Goal: Task Accomplishment & Management: Complete application form

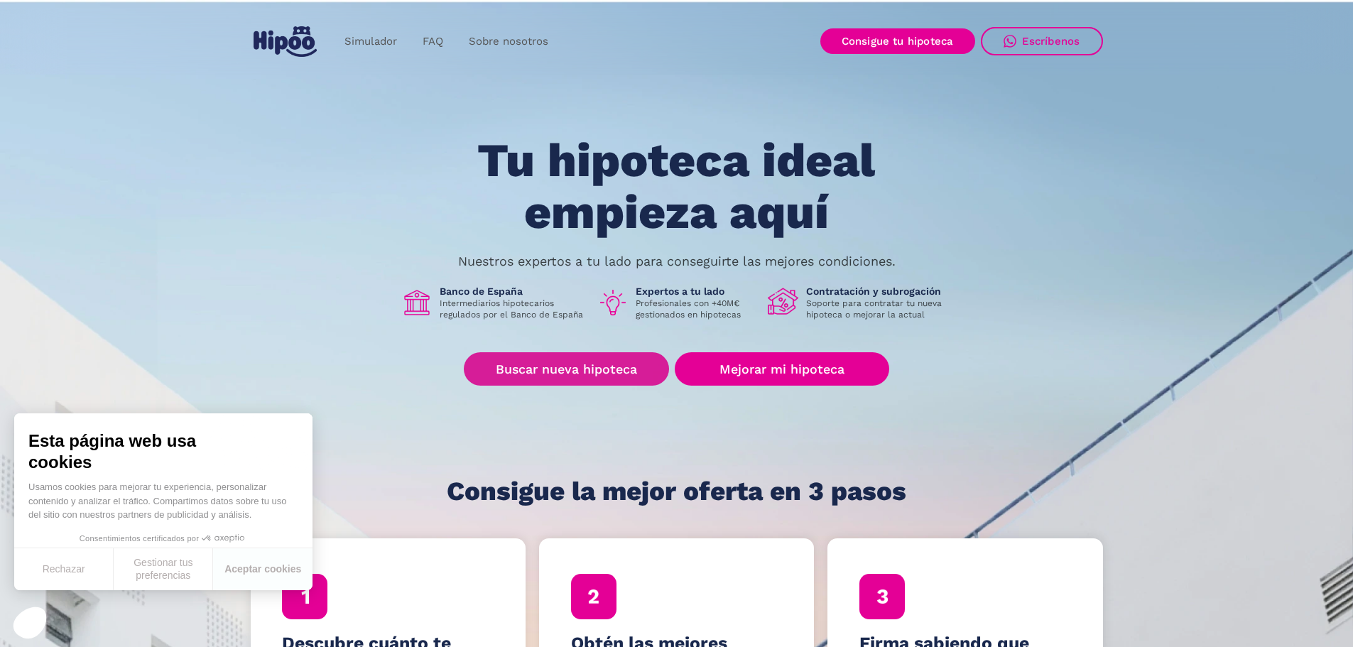
click at [543, 346] on div "Tu hipoteca ideal empieza aquí Nuestros expertos a tu lado para conseguirte las…" at bounding box center [677, 320] width 853 height 371
click at [556, 368] on link "Buscar nueva hipoteca" at bounding box center [566, 368] width 205 height 33
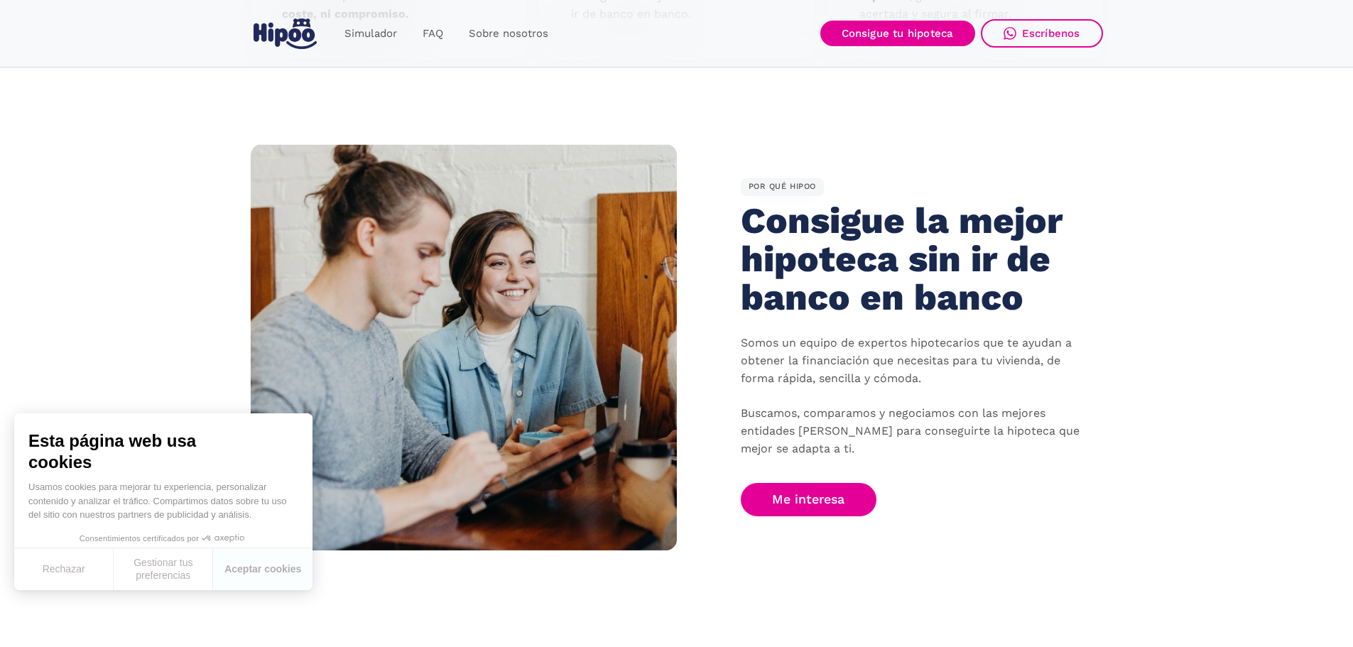
scroll to position [782, 0]
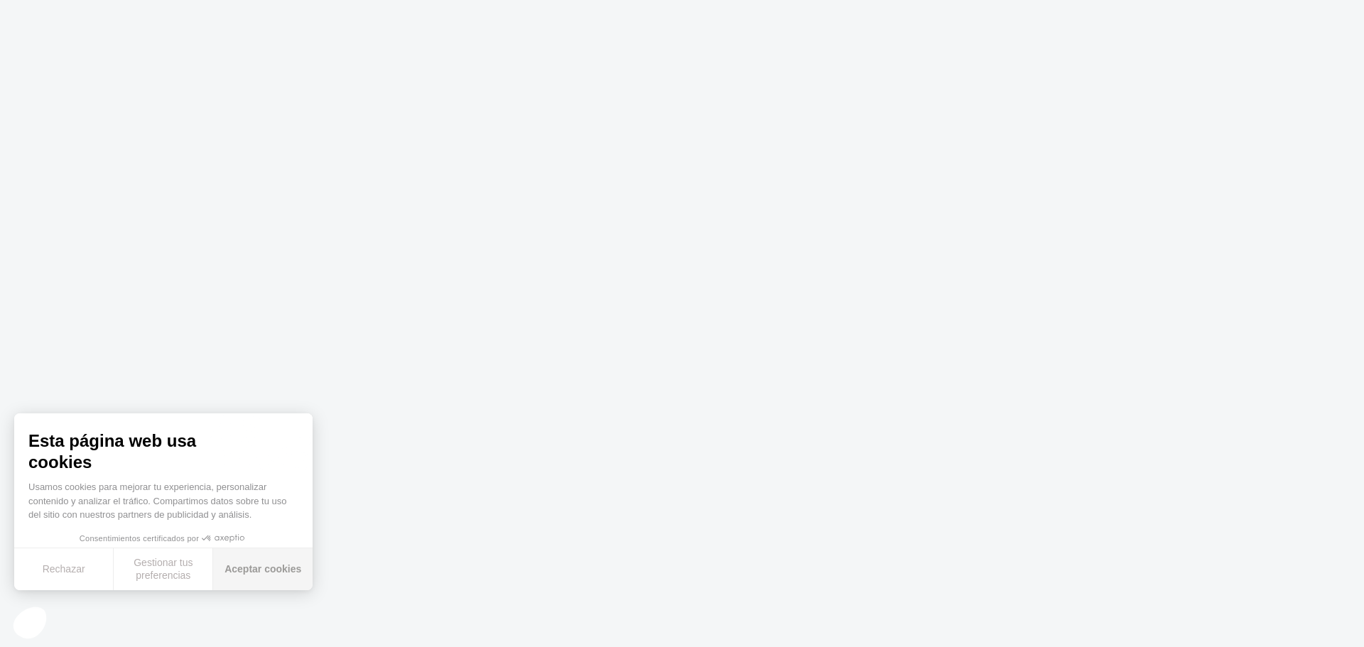
click at [294, 562] on button "Aceptar cookies" at bounding box center [262, 569] width 99 height 42
